Goal: Information Seeking & Learning: Learn about a topic

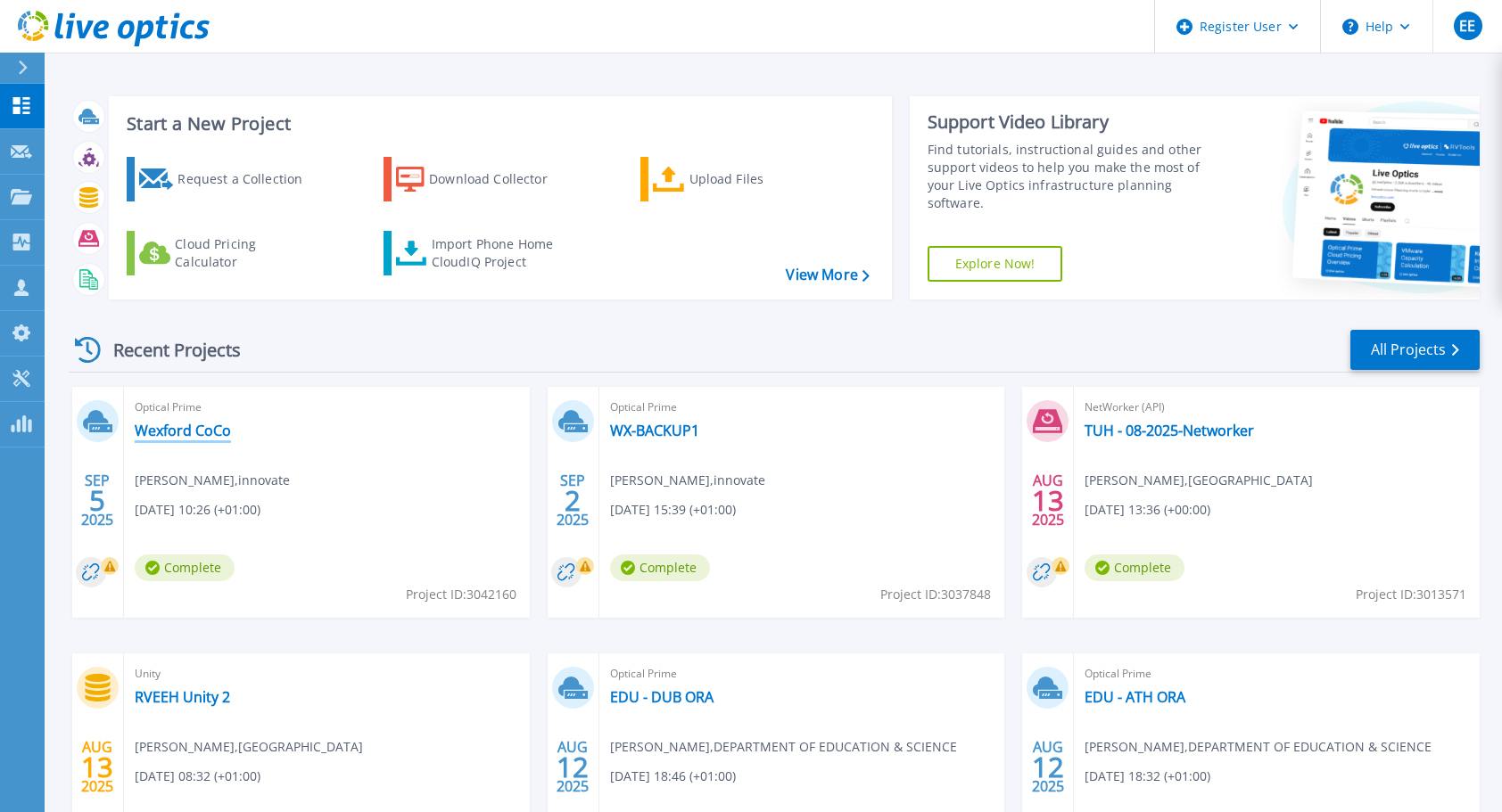
click at [198, 433] on link "Wexford CoCo" at bounding box center [183, 431] width 97 height 18
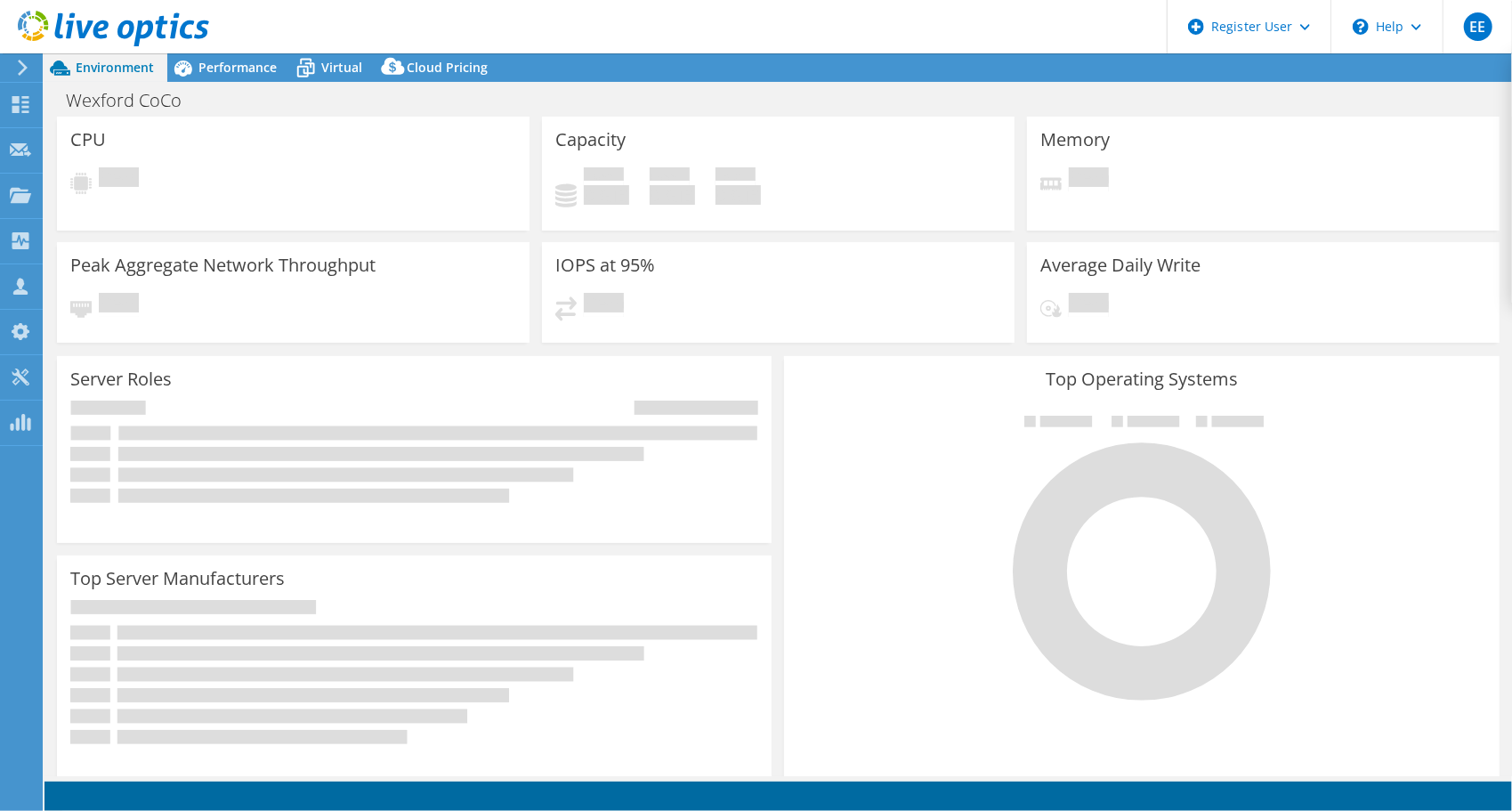
select select "USD"
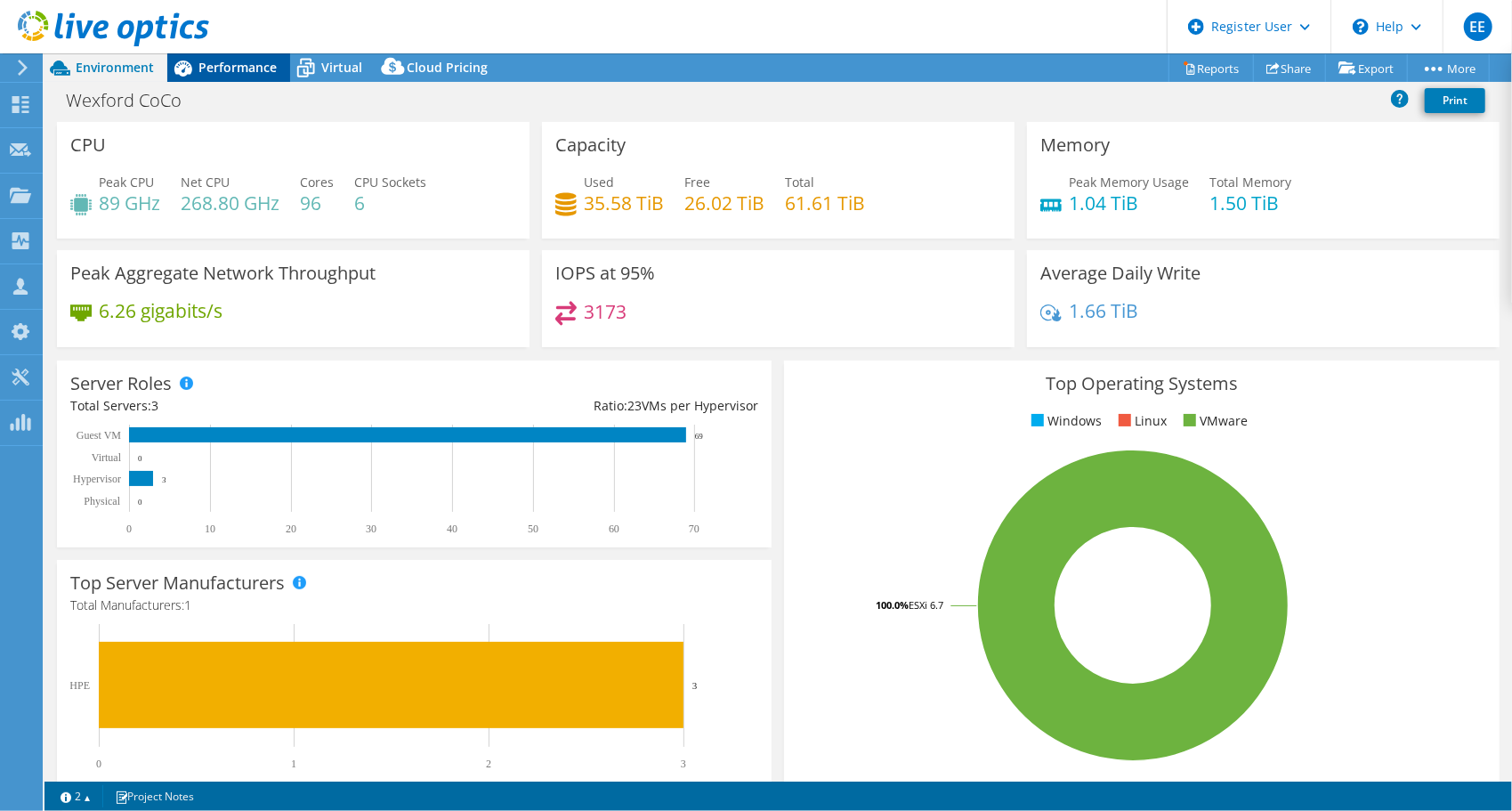
click at [212, 67] on span "Performance" at bounding box center [237, 67] width 78 height 17
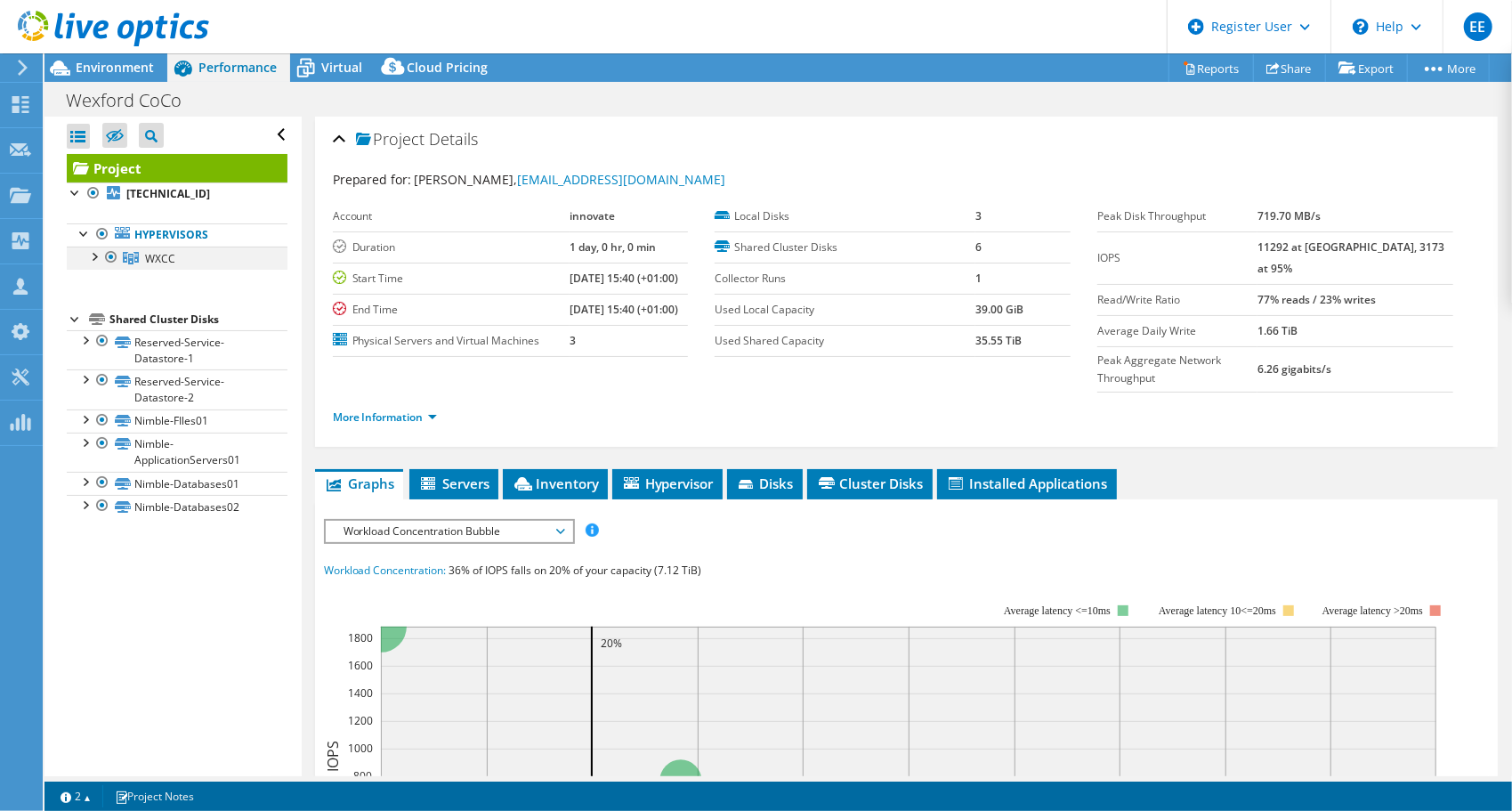
click at [96, 249] on div at bounding box center [94, 256] width 18 height 18
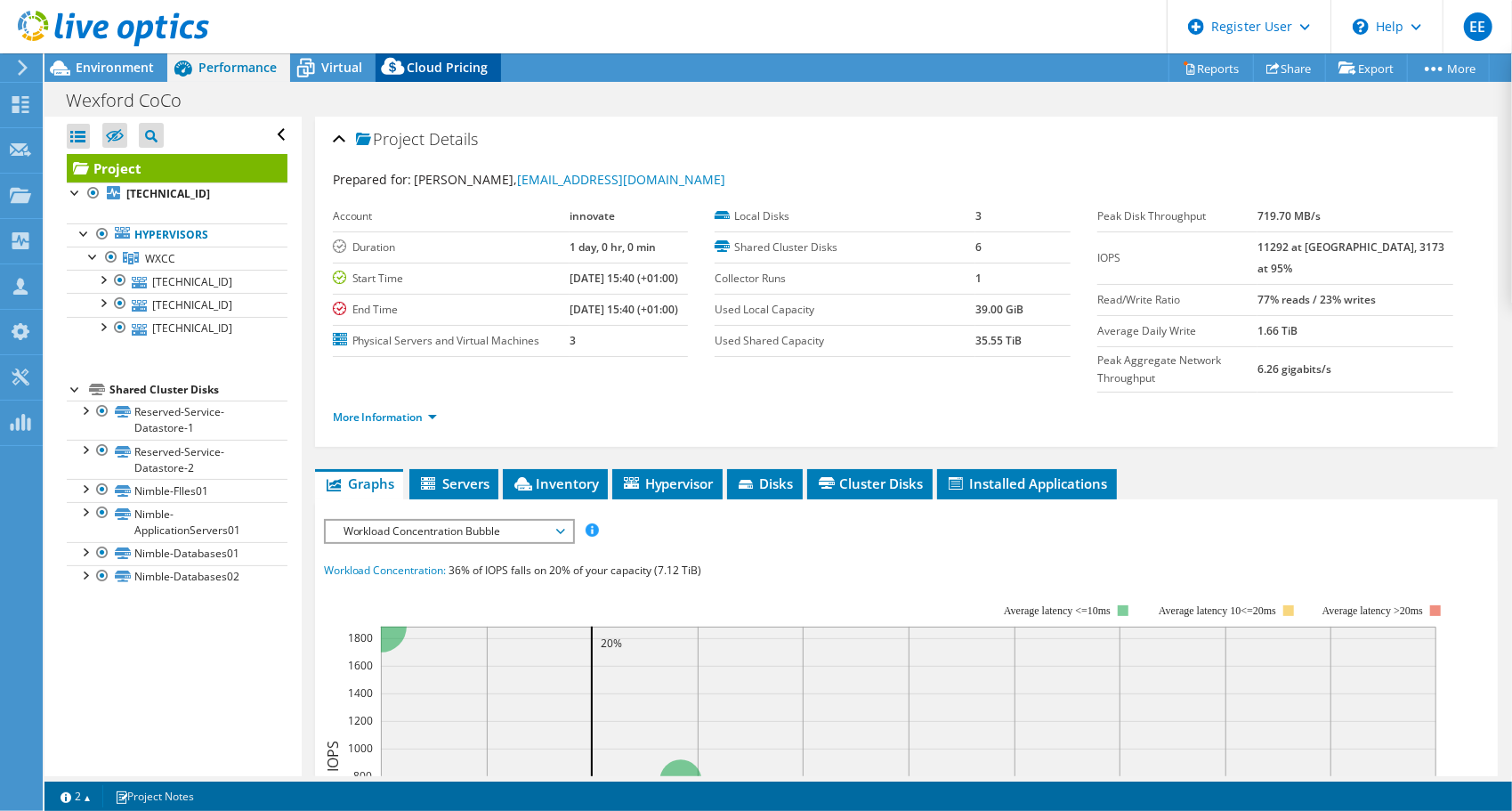
click at [425, 63] on span "Cloud Pricing" at bounding box center [447, 67] width 81 height 17
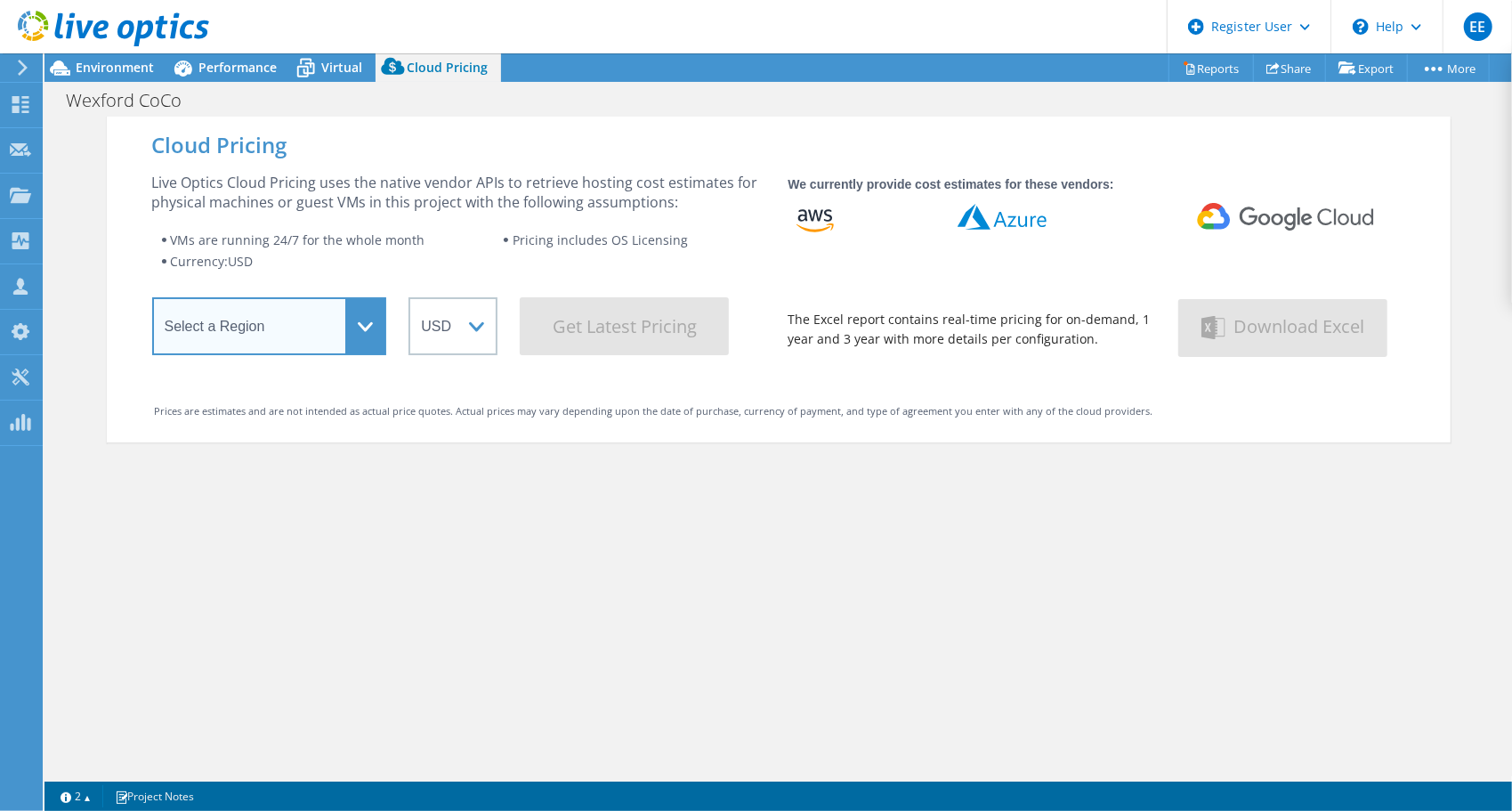
click at [329, 341] on select "Select a Region Asia Pacific (Hong Kong) Asia Pacific (Mumbai) Asia Pacific (Se…" at bounding box center [269, 327] width 235 height 58
select select "EUFrankfurt"
click at [152, 303] on select "Select a Region Asia Pacific (Hong Kong) Asia Pacific (Mumbai) Asia Pacific (Se…" at bounding box center [269, 327] width 235 height 58
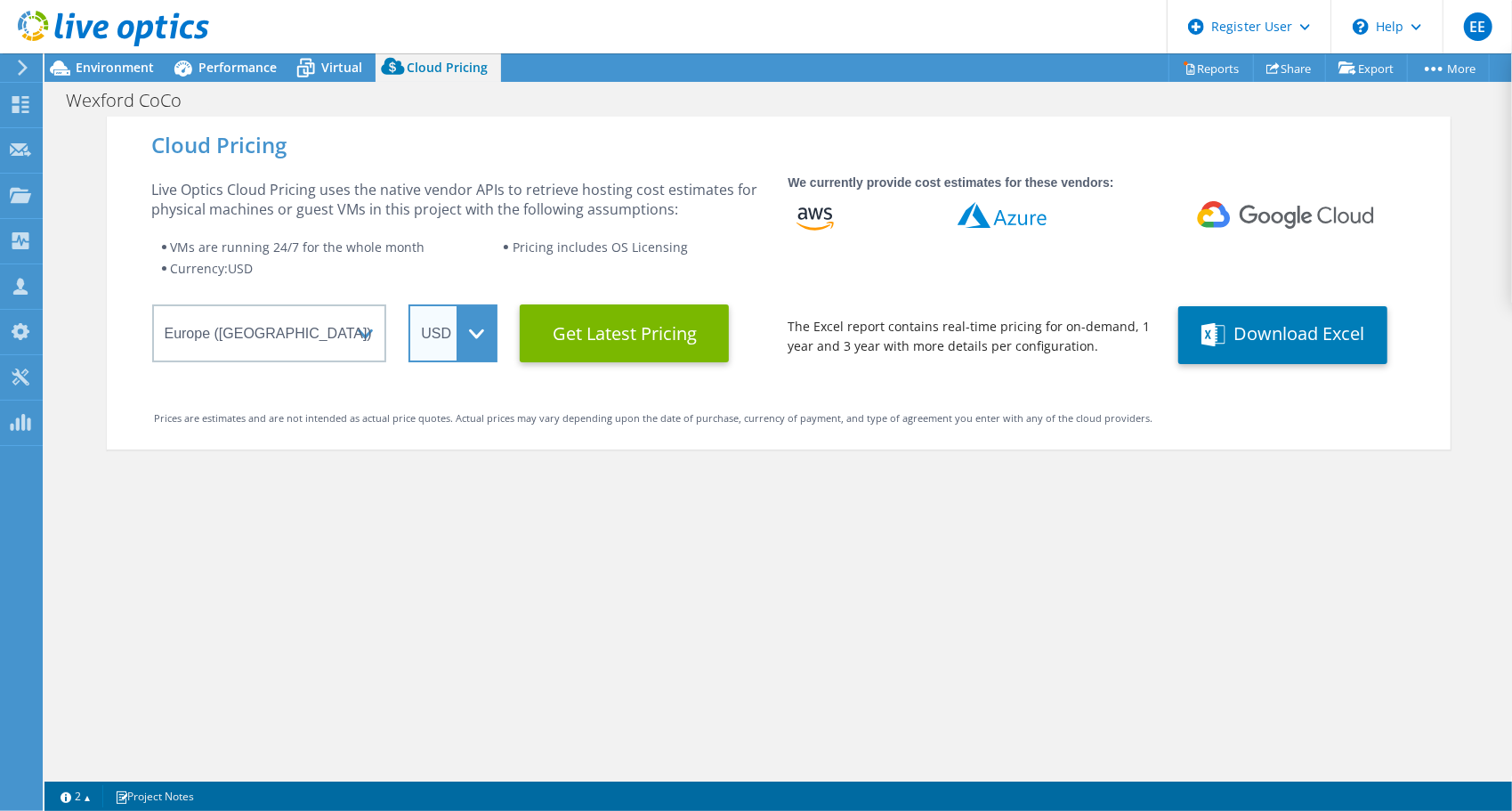
click at [472, 333] on select "ARS AUD BRL CAD CHF CLP CNY DKK EUR GBP HKD HUF INR JPY MXN MYR NOK NZD PEN SEK…" at bounding box center [453, 334] width 89 height 58
click at [408, 305] on select "ARS AUD BRL CAD CHF CLP CNY DKK EUR GBP HKD HUF INR JPY MXN MYR NOK NZD PEN SEK…" at bounding box center [453, 334] width 89 height 58
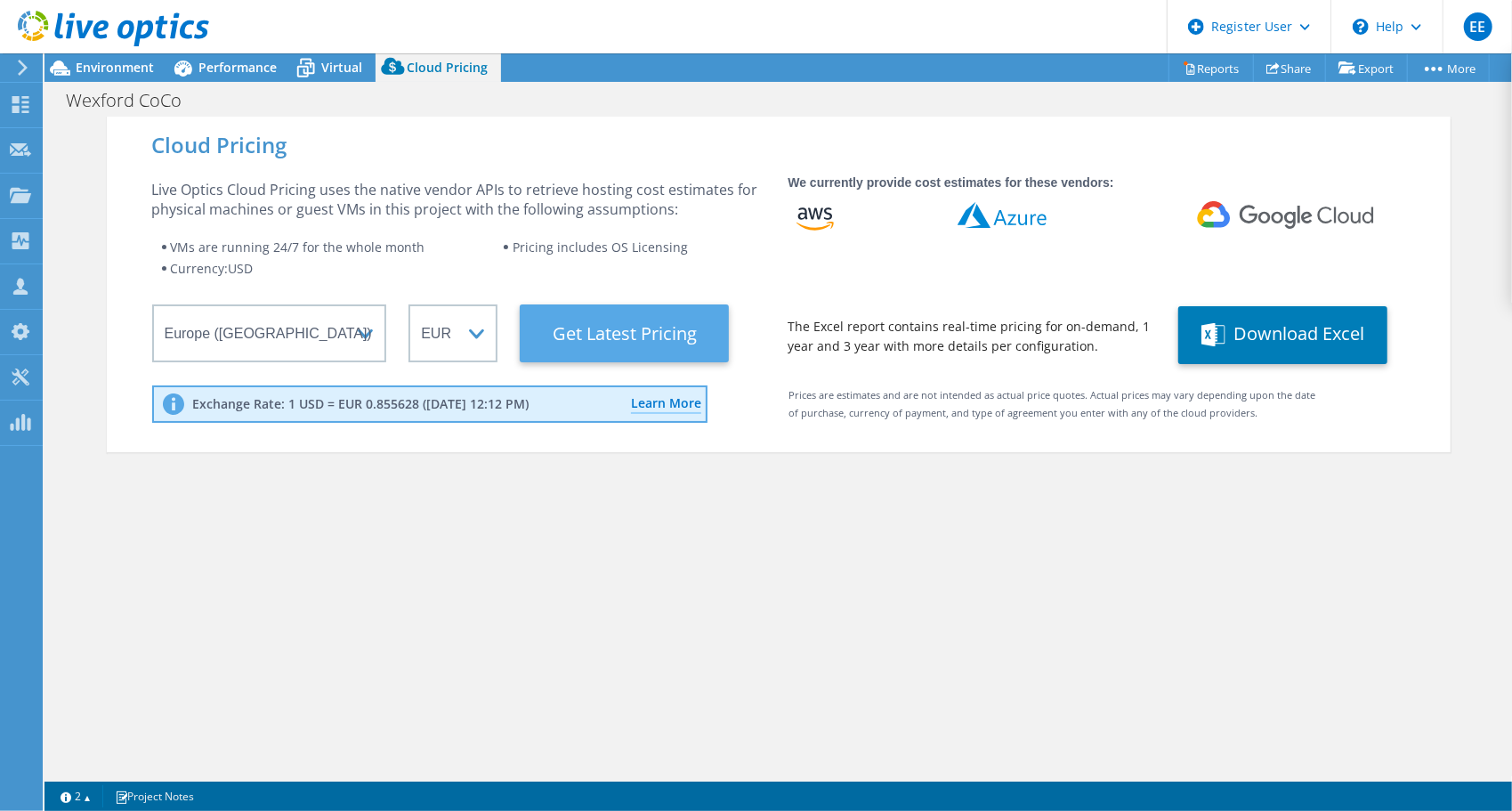
click at [609, 331] on Latest "Get Latest Pricing" at bounding box center [624, 334] width 209 height 58
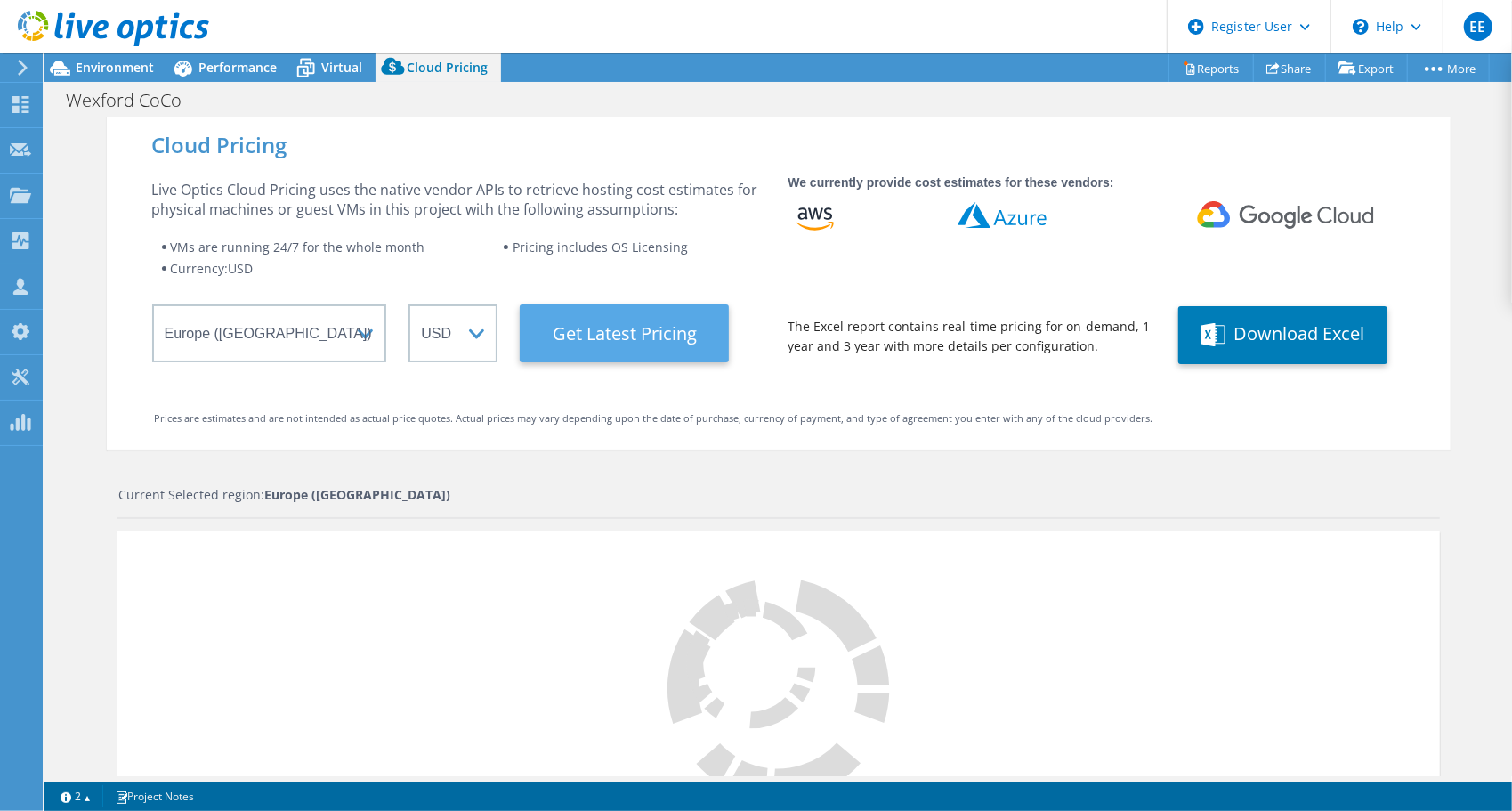
select select "EUR"
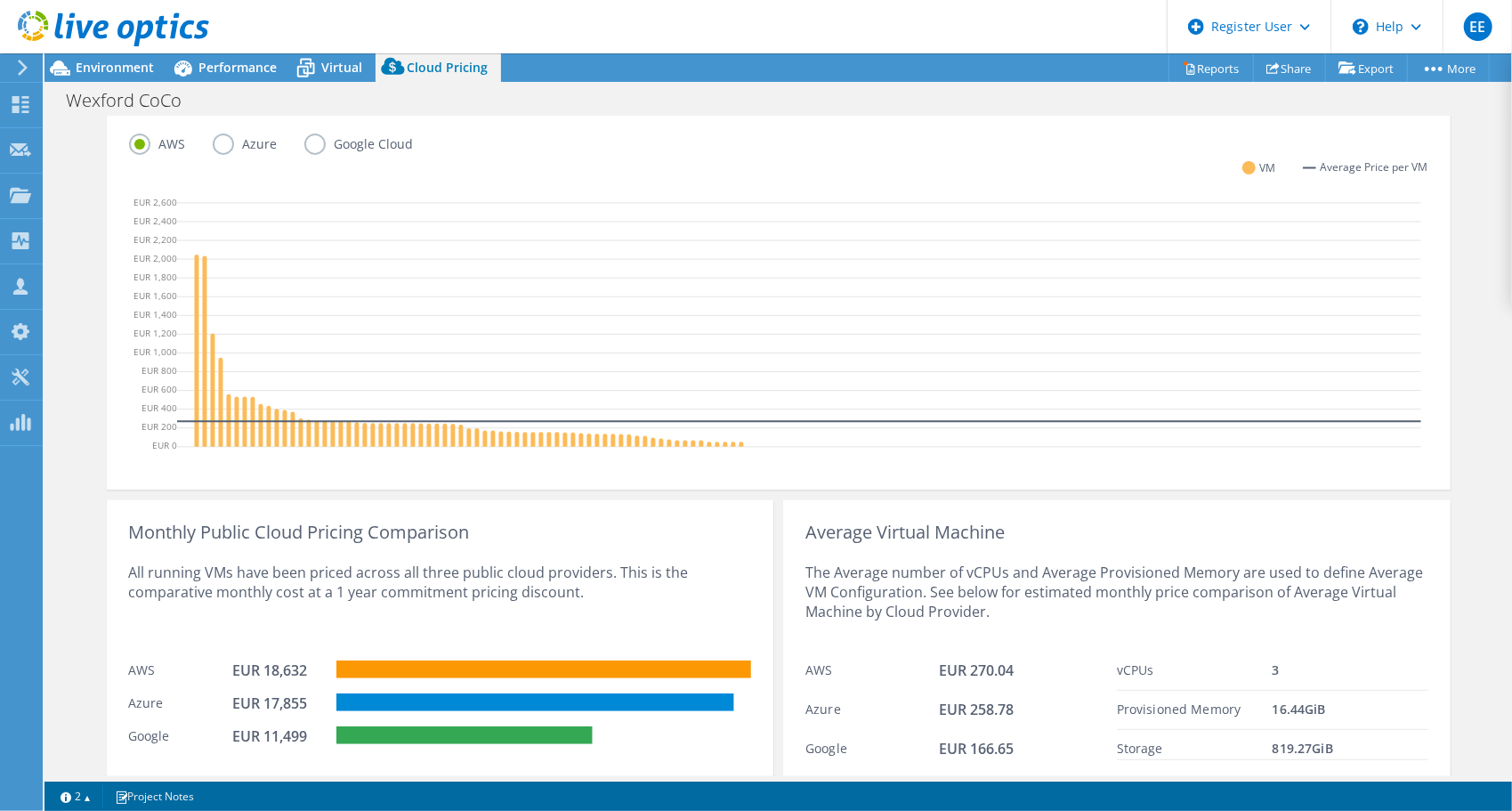
scroll to position [500, 0]
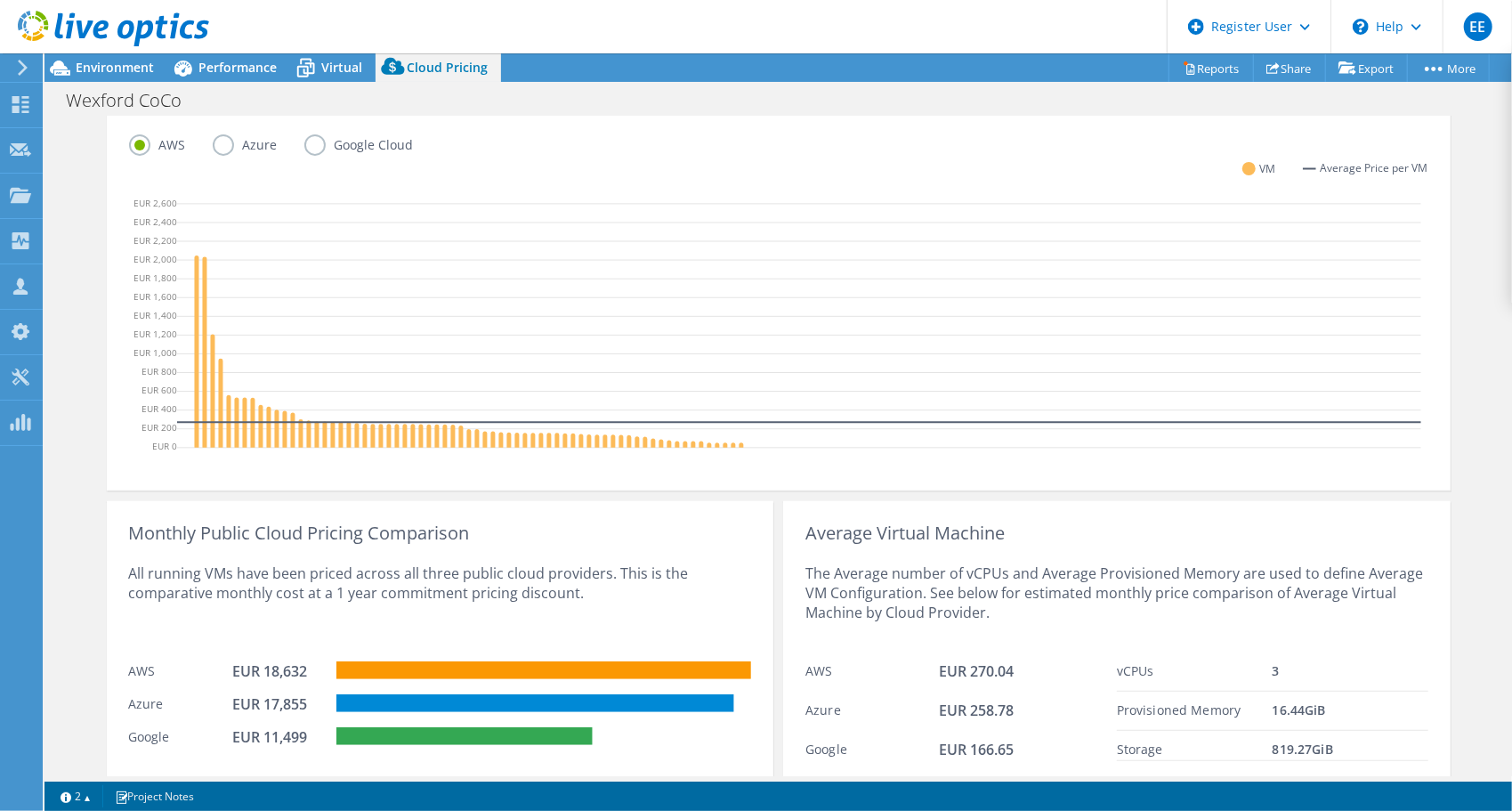
click at [218, 149] on label "Azure" at bounding box center [258, 145] width 92 height 21
click at [0, 0] on input "Azure" at bounding box center [0, 0] width 0 height 0
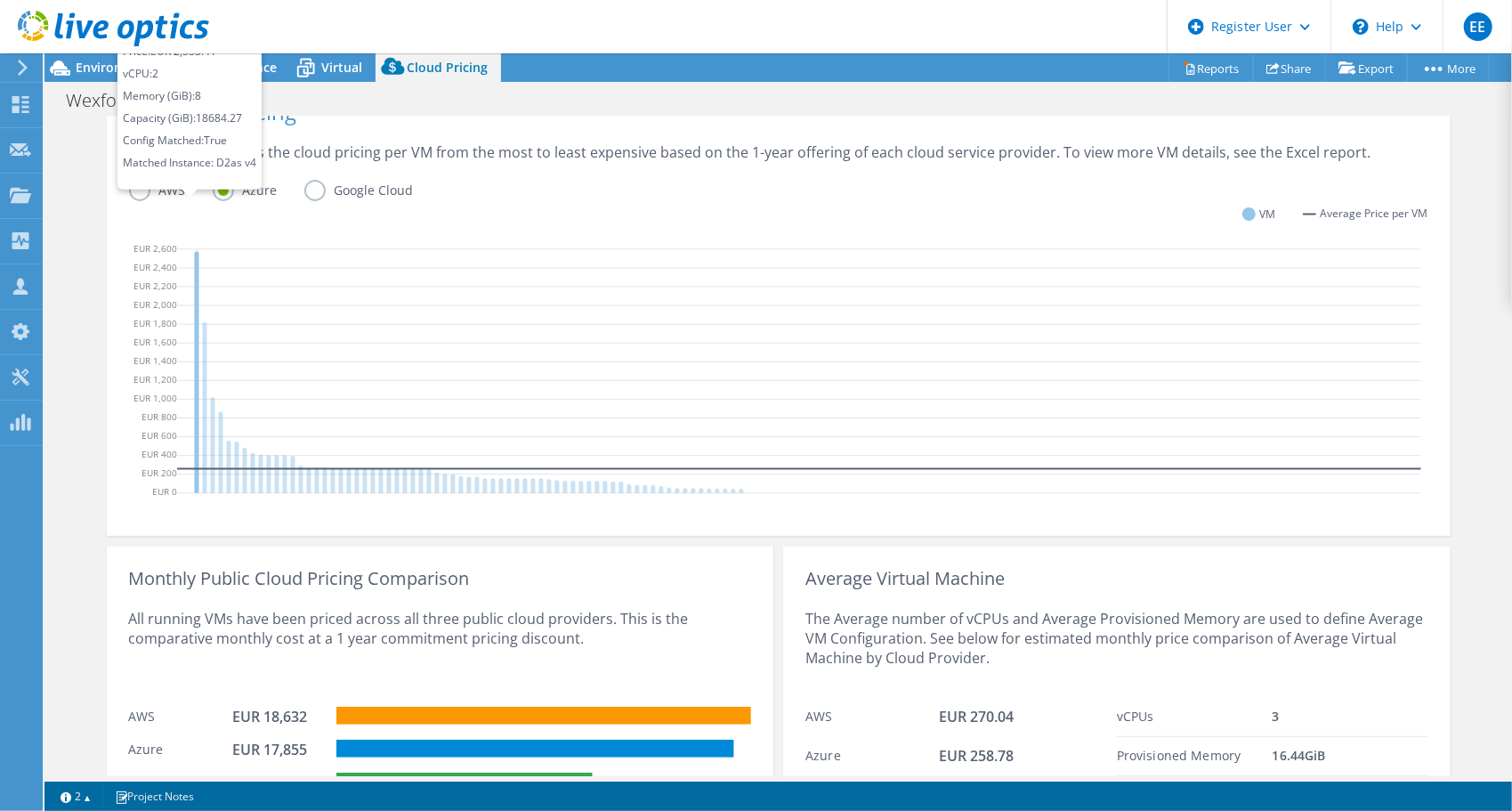
scroll to position [454, 0]
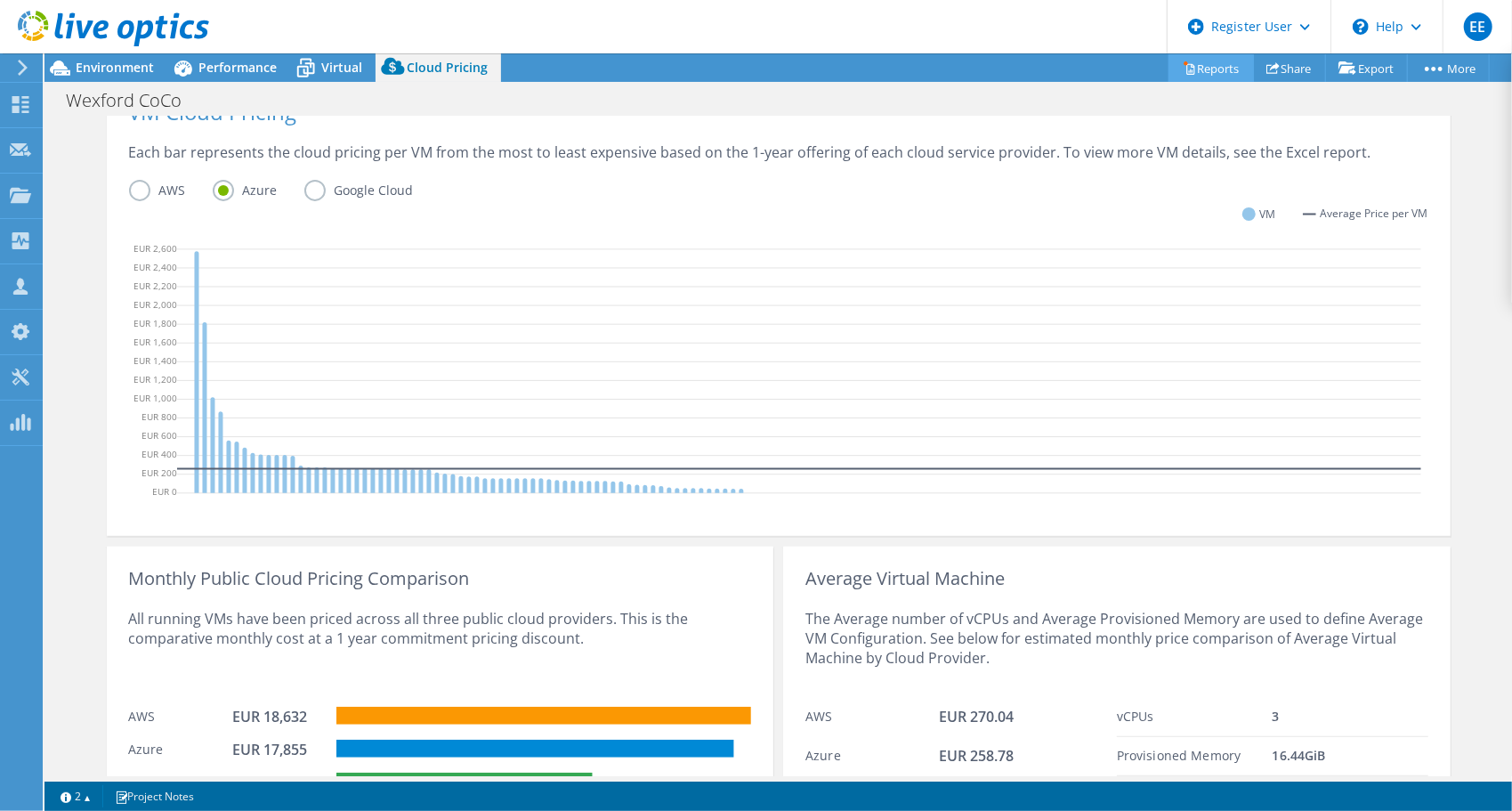
click at [1211, 73] on link "Reports" at bounding box center [1212, 68] width 86 height 27
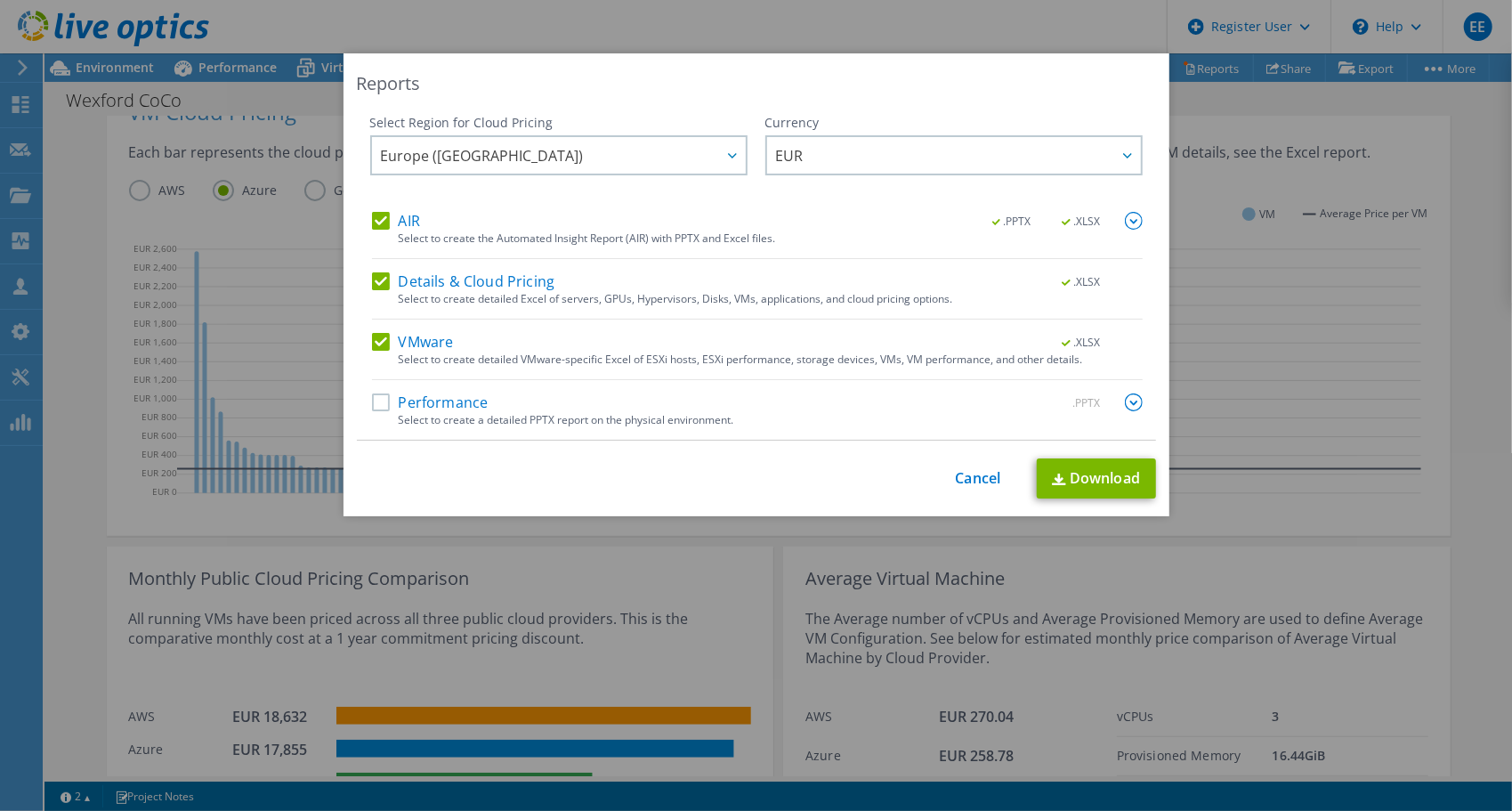
click at [1131, 400] on img at bounding box center [1134, 402] width 18 height 18
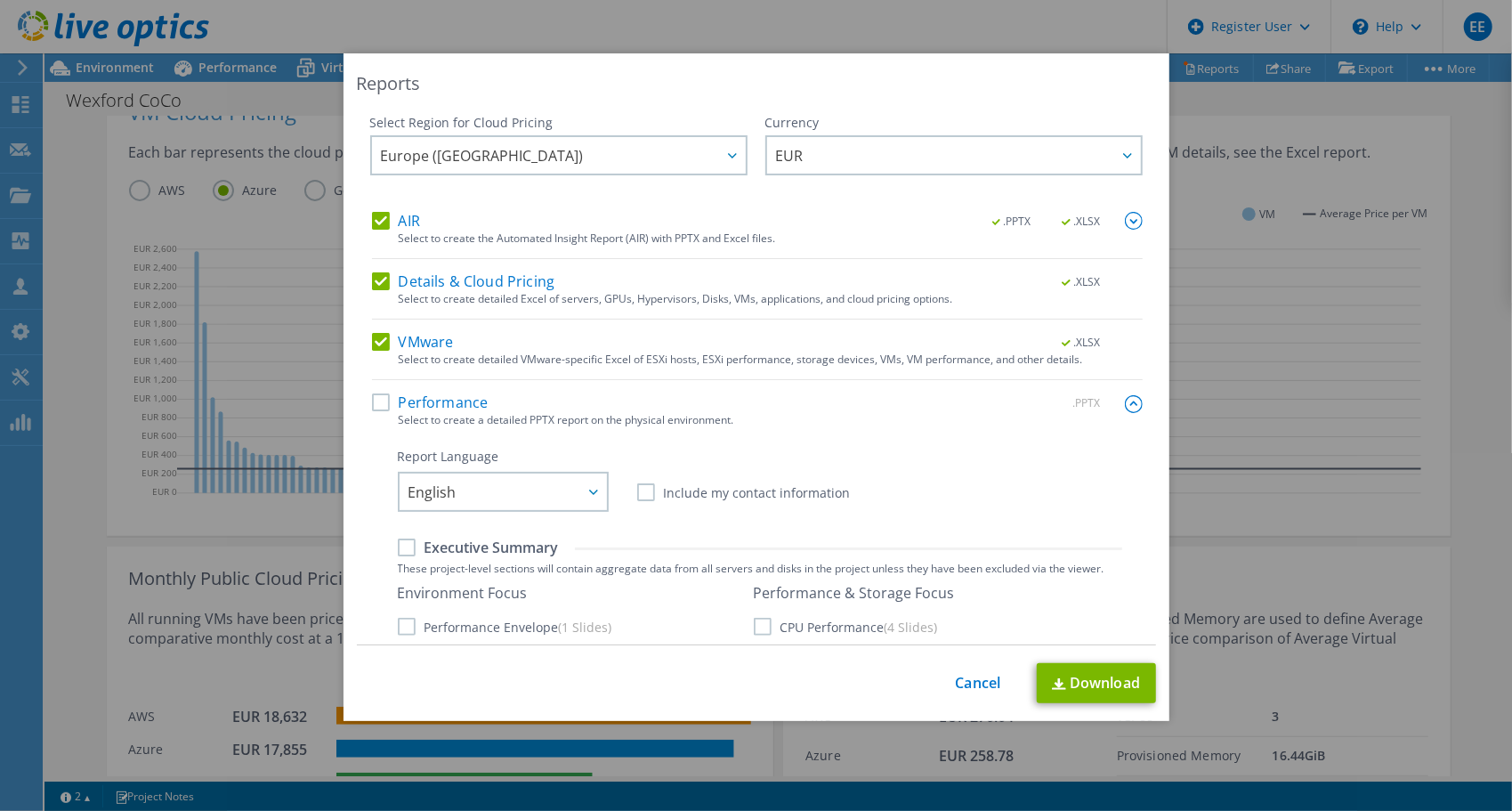
click at [1125, 223] on img at bounding box center [1134, 221] width 18 height 18
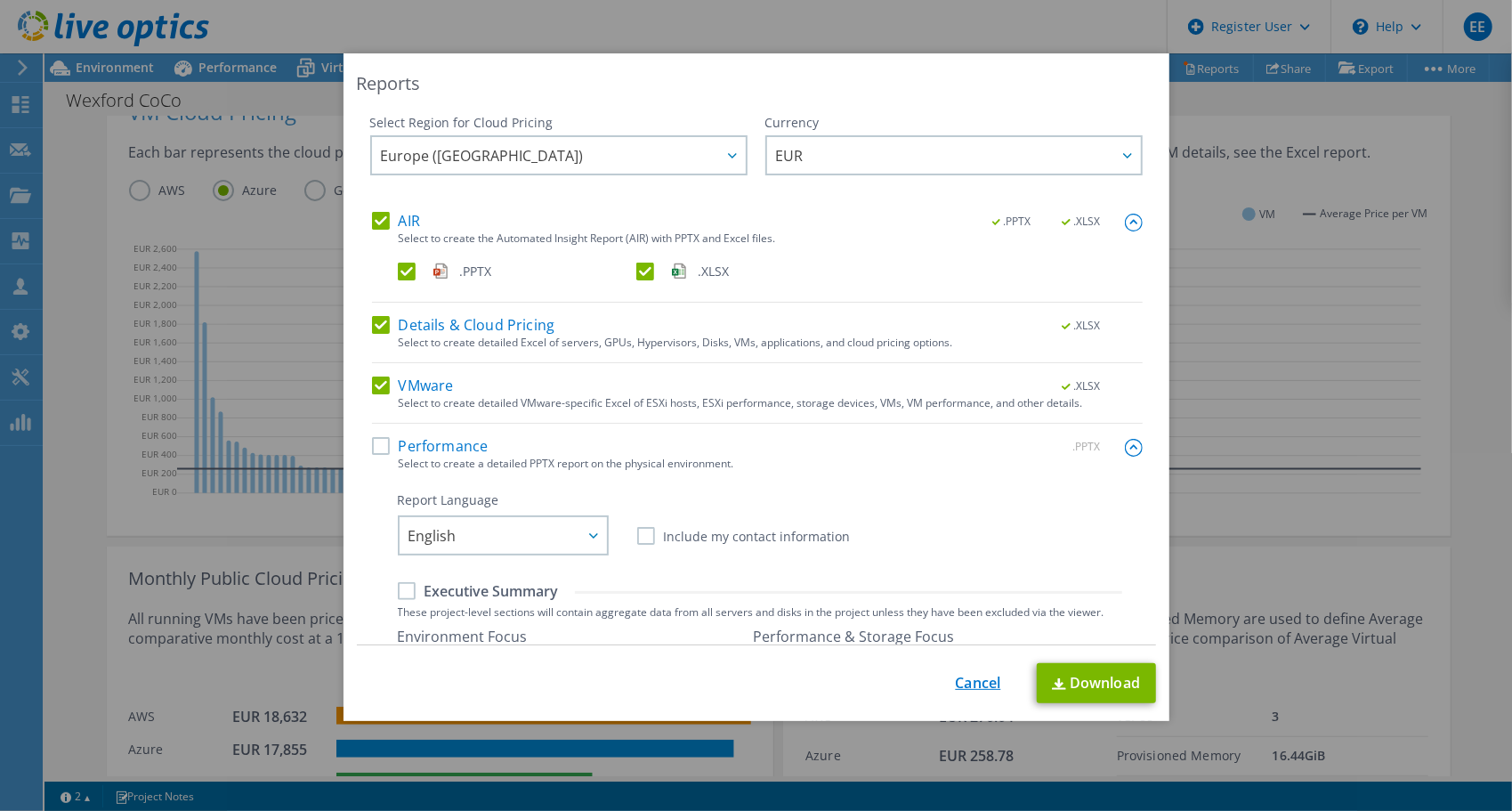
click at [975, 675] on link "Cancel" at bounding box center [979, 684] width 45 height 17
